Goal: Browse casually

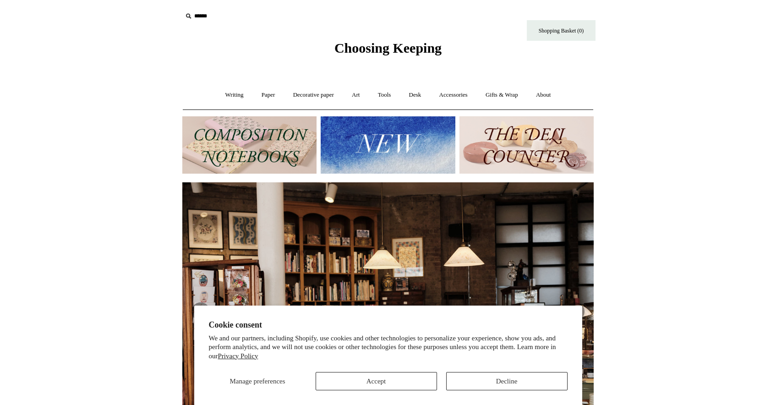
click at [374, 379] on button "Accept" at bounding box center [376, 381] width 121 height 18
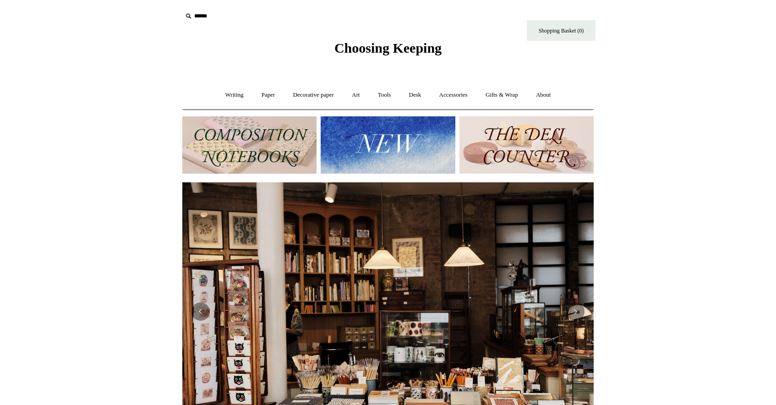
click at [277, 133] on img at bounding box center [249, 144] width 134 height 57
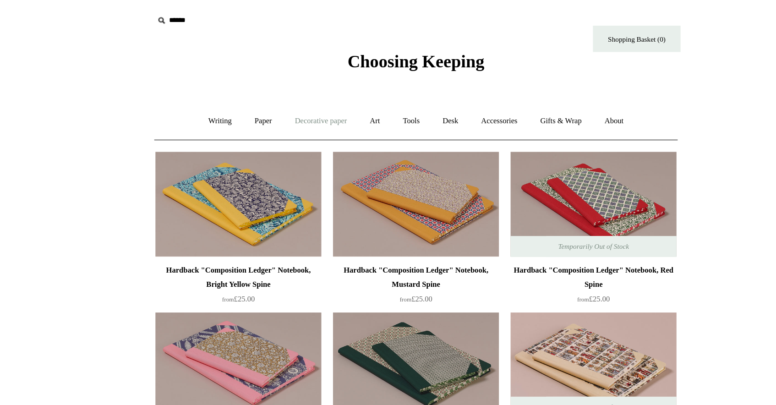
click at [285, 94] on link "Decorative paper +" at bounding box center [313, 95] width 57 height 24
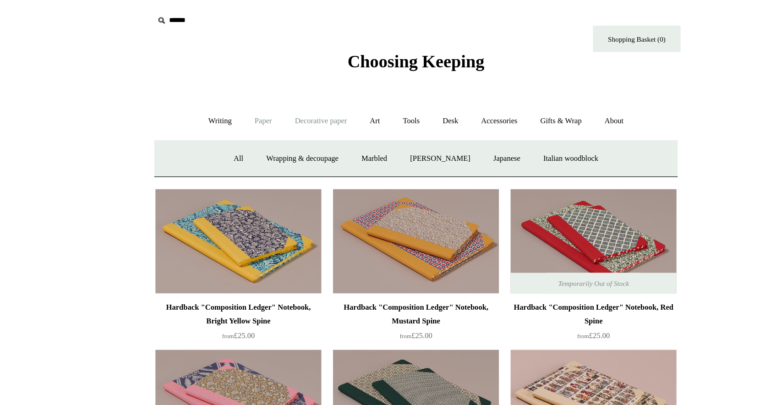
click at [253, 95] on link "Paper +" at bounding box center [268, 95] width 30 height 24
click at [239, 123] on link "Notebooks +" at bounding box center [260, 124] width 42 height 24
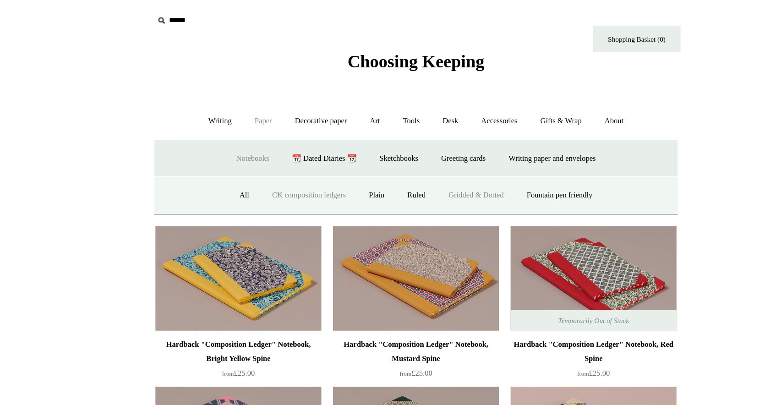
click at [406, 154] on link "Gridded & Dotted" at bounding box center [436, 153] width 60 height 24
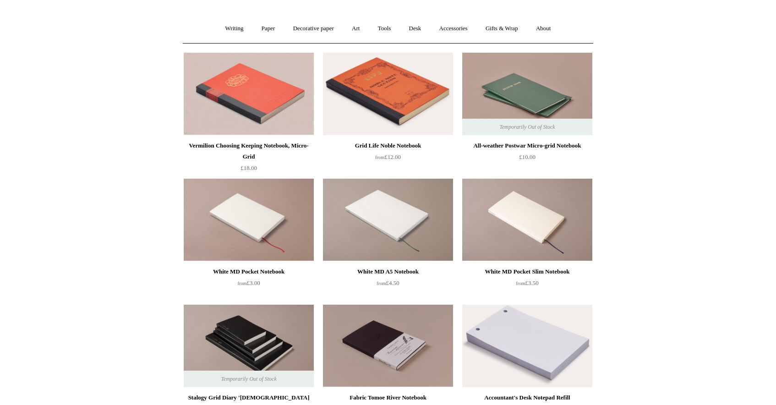
scroll to position [61, 0]
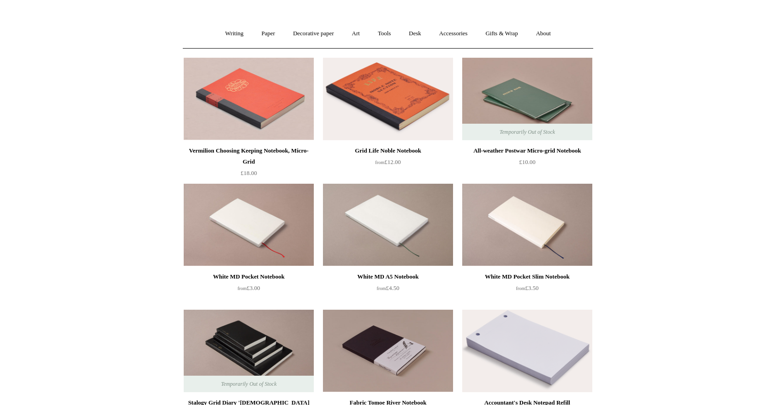
click at [537, 103] on img at bounding box center [527, 99] width 130 height 82
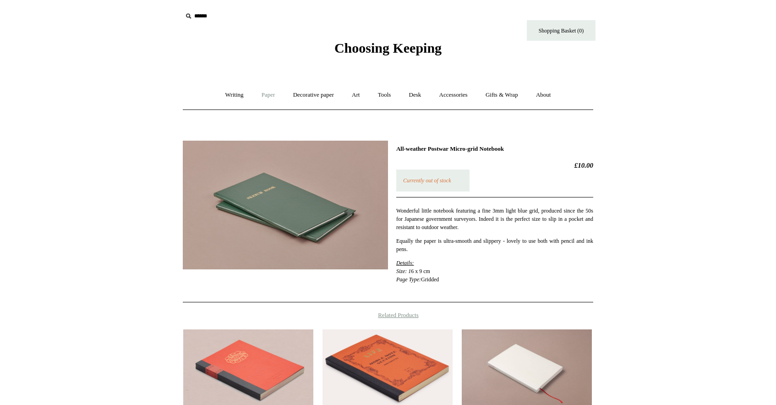
click at [258, 93] on link "Paper +" at bounding box center [268, 95] width 30 height 24
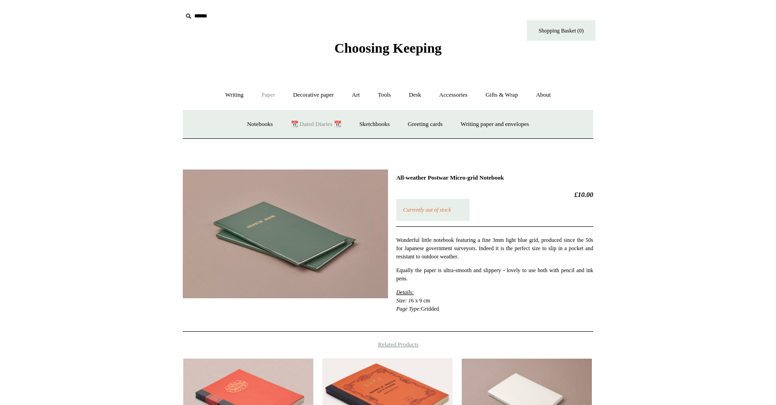
click at [316, 126] on link "📆 Dated Diaries 📆" at bounding box center [316, 124] width 67 height 24
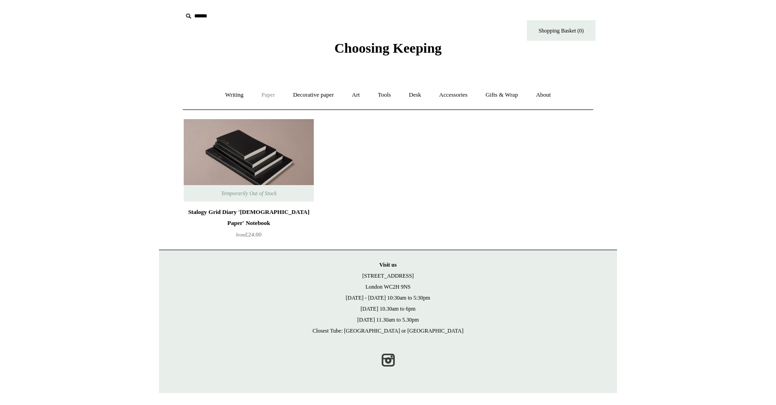
click at [262, 95] on link "Paper +" at bounding box center [268, 95] width 30 height 24
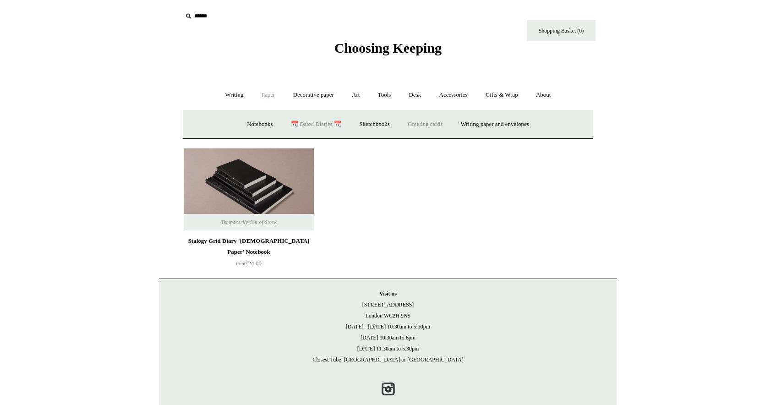
click at [425, 127] on link "Greeting cards +" at bounding box center [425, 124] width 51 height 24
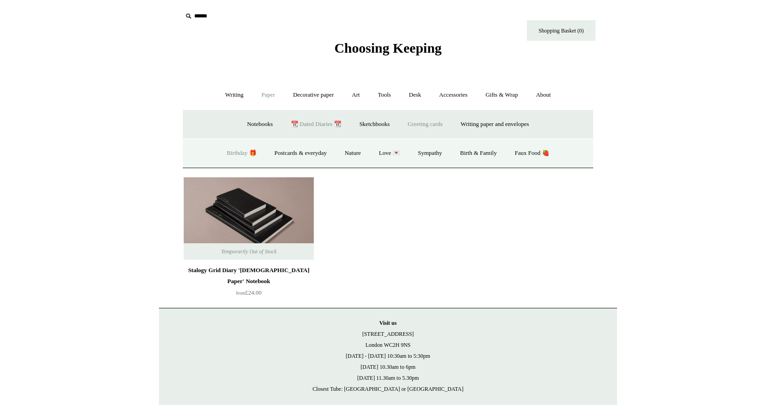
click at [226, 149] on link "Birthday 🎁" at bounding box center [242, 153] width 46 height 24
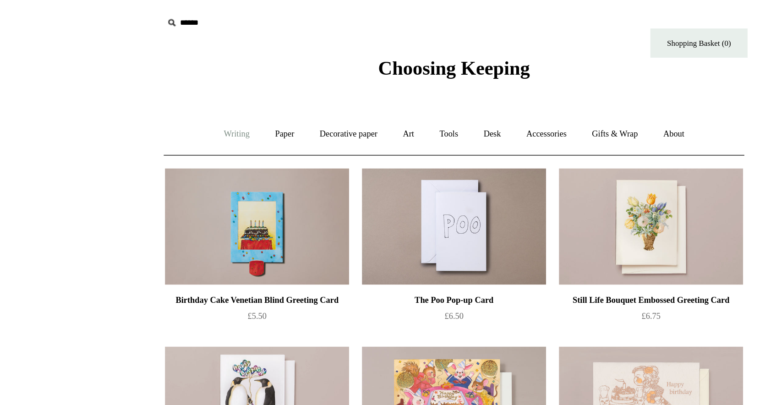
click at [217, 96] on link "Writing +" at bounding box center [234, 95] width 35 height 24
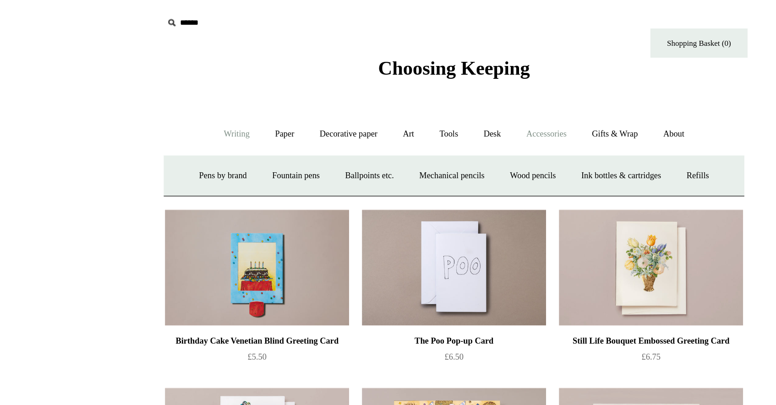
click at [431, 93] on link "Accessories +" at bounding box center [453, 95] width 45 height 24
click at [344, 95] on link "Art +" at bounding box center [356, 95] width 24 height 24
click at [217, 98] on link "Writing +" at bounding box center [234, 95] width 35 height 24
click at [477, 95] on link "Gifts & Wrap +" at bounding box center [501, 95] width 49 height 24
click at [466, 122] on link "Stickers" at bounding box center [484, 124] width 36 height 24
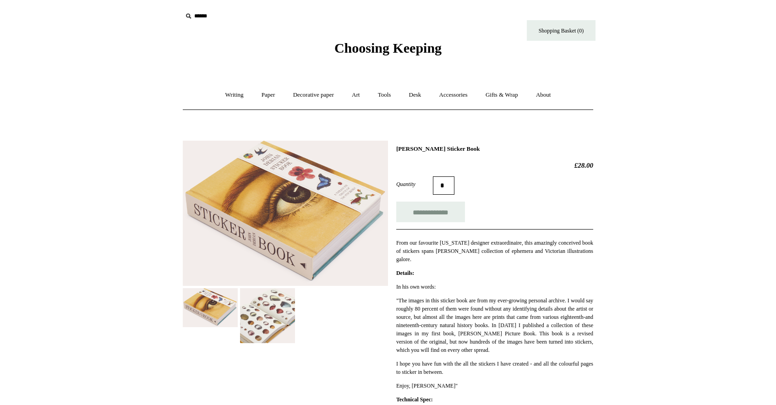
click at [281, 305] on img at bounding box center [267, 315] width 55 height 55
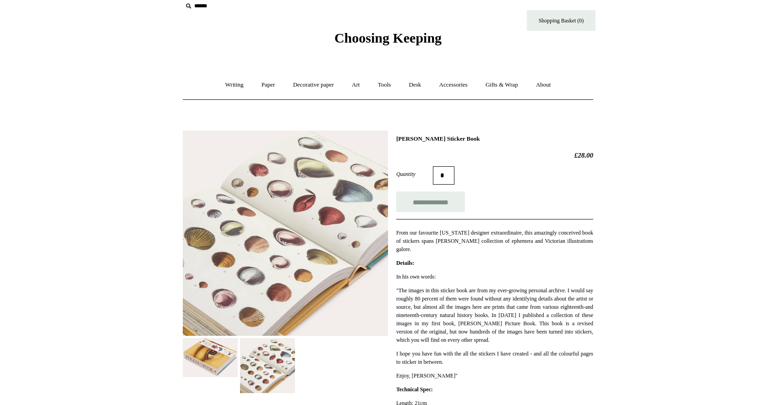
scroll to position [16, 0]
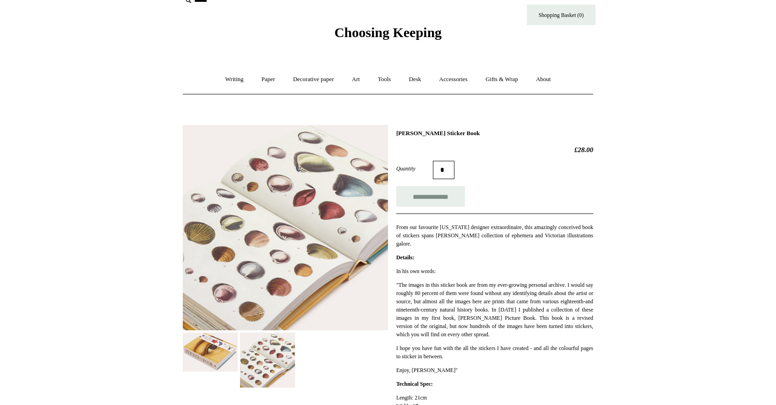
drag, startPoint x: 476, startPoint y: 129, endPoint x: 400, endPoint y: 139, distance: 76.3
click at [400, 139] on div "**********" at bounding box center [388, 282] width 411 height 328
click at [400, 139] on div "**********" at bounding box center [494, 285] width 197 height 311
drag, startPoint x: 476, startPoint y: 131, endPoint x: 394, endPoint y: 132, distance: 82.0
click at [394, 132] on div "**********" at bounding box center [388, 282] width 411 height 328
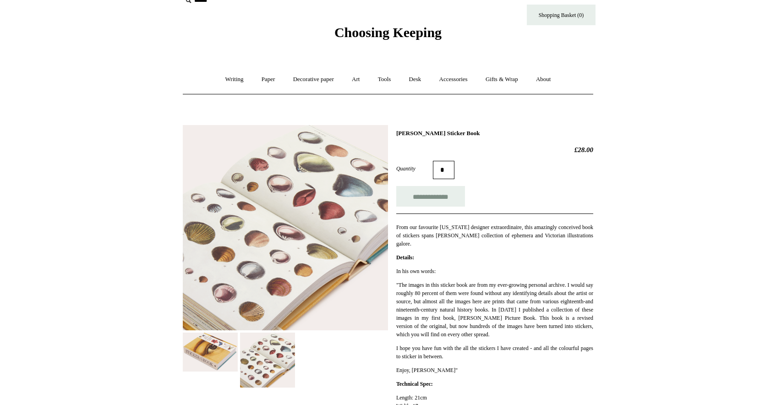
copy h1 "John Derian Sticker Book"
